Goal: Check status: Check status

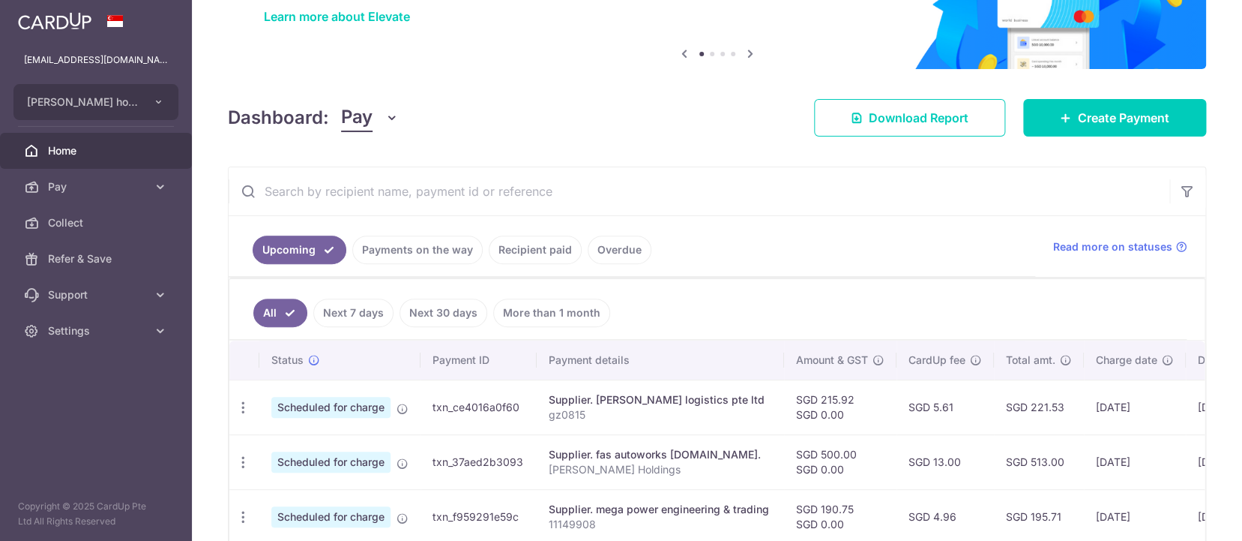
click at [527, 193] on input "text" at bounding box center [699, 191] width 941 height 48
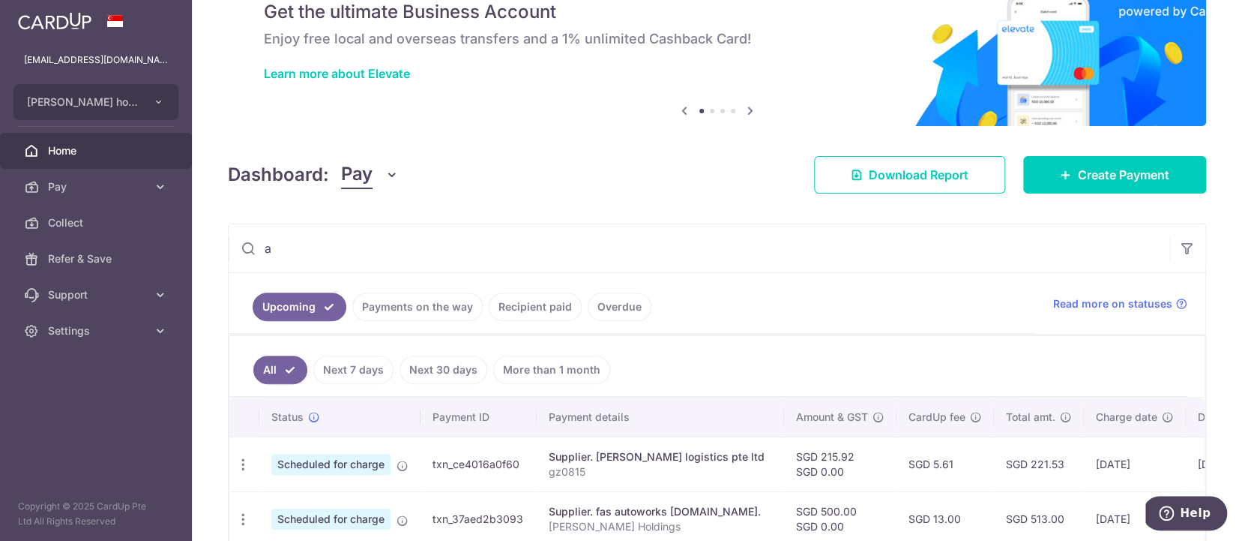
click at [387, 259] on input "a" at bounding box center [699, 248] width 941 height 48
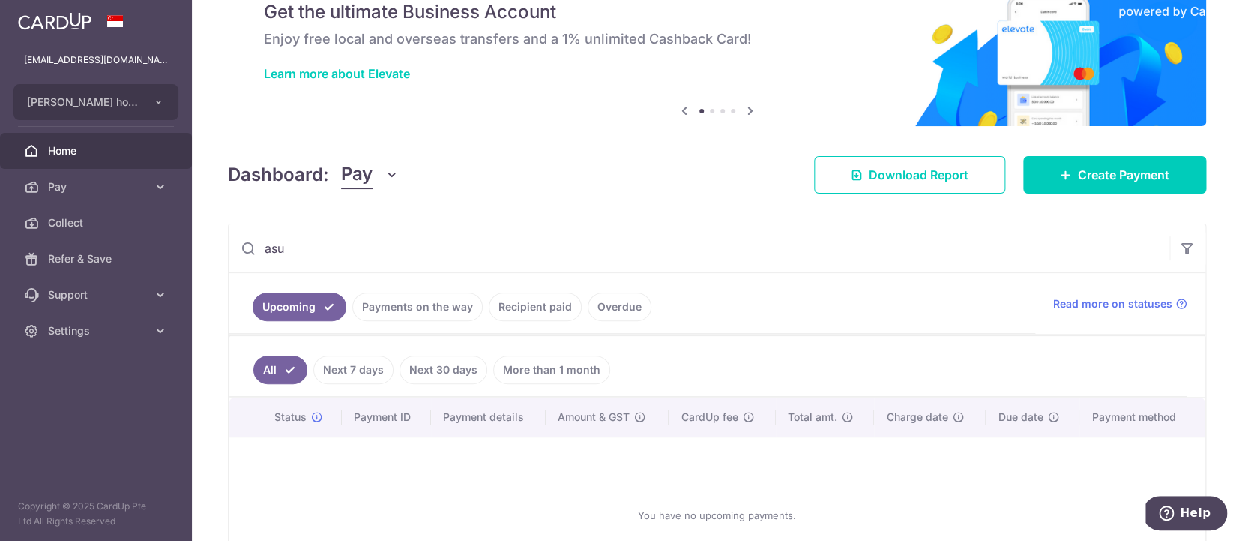
type input "asu"
click at [443, 314] on link "Payments on the way" at bounding box center [417, 306] width 130 height 28
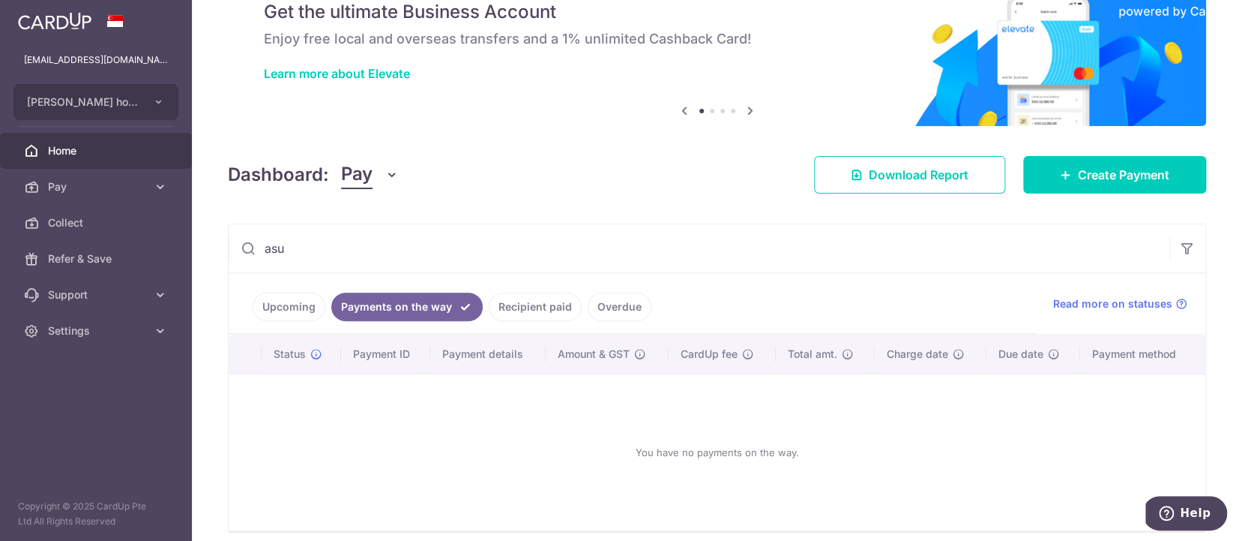
click at [535, 304] on link "Recipient paid" at bounding box center [535, 306] width 93 height 28
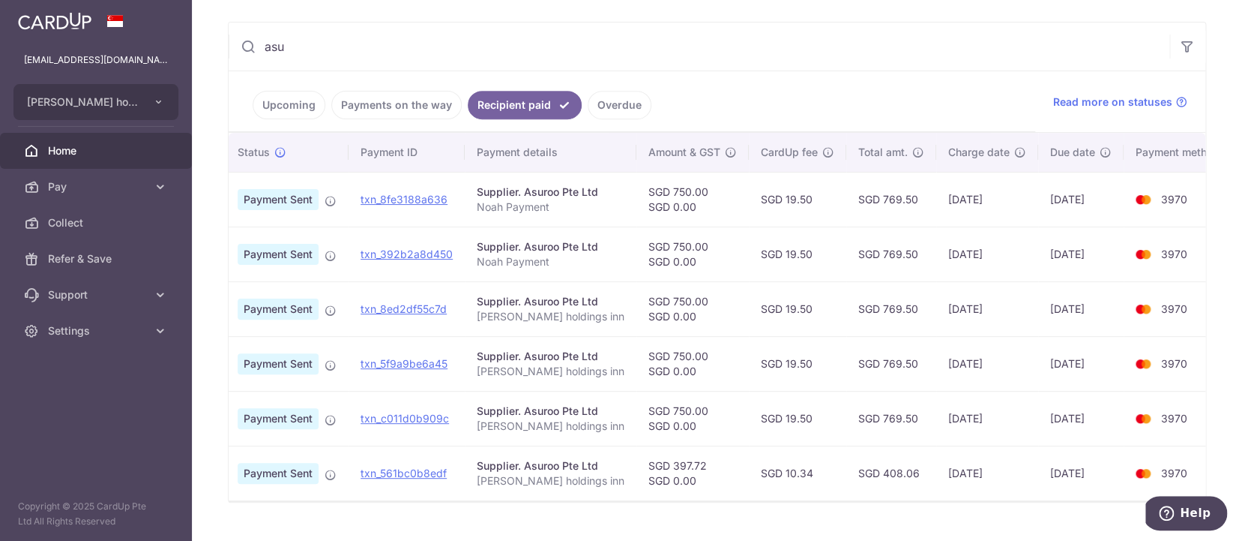
scroll to position [271, 0]
